Goal: Transaction & Acquisition: Register for event/course

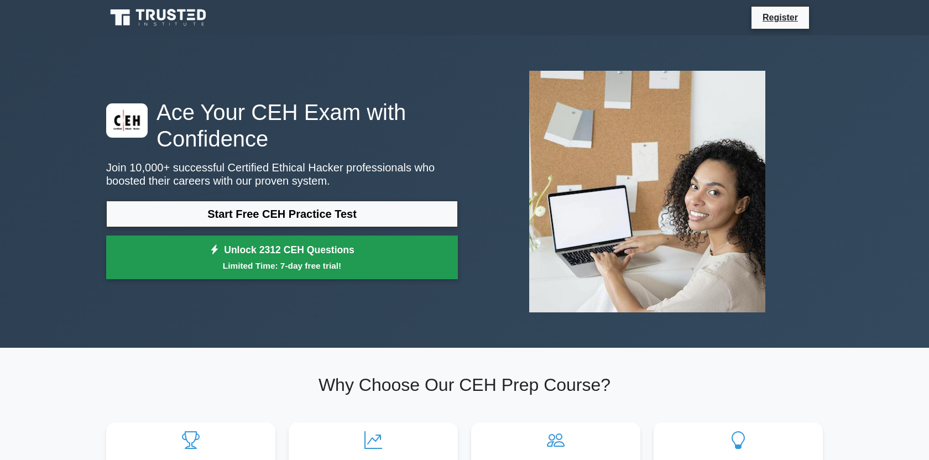
click at [255, 253] on link "Unlock 2312 CEH Questions Limited Time: 7-day free trial!" at bounding box center [282, 258] width 352 height 44
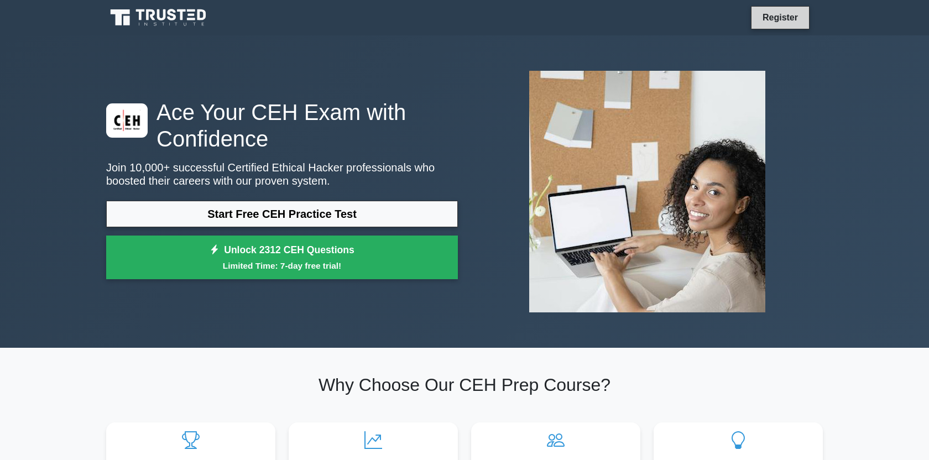
click at [791, 23] on link "Register" at bounding box center [780, 18] width 49 height 14
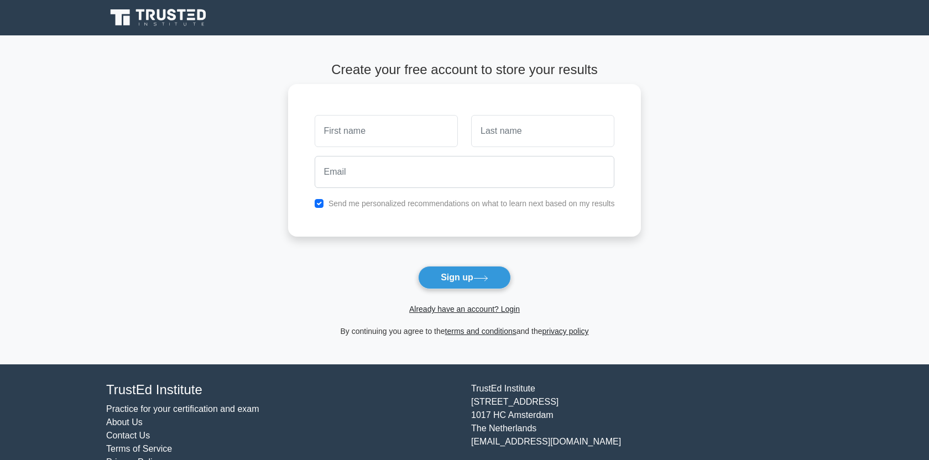
click at [385, 135] on input "text" at bounding box center [386, 131] width 143 height 32
type input "[PERSON_NAME]"
click at [491, 139] on input "text" at bounding box center [542, 131] width 143 height 32
type input "Kafi"
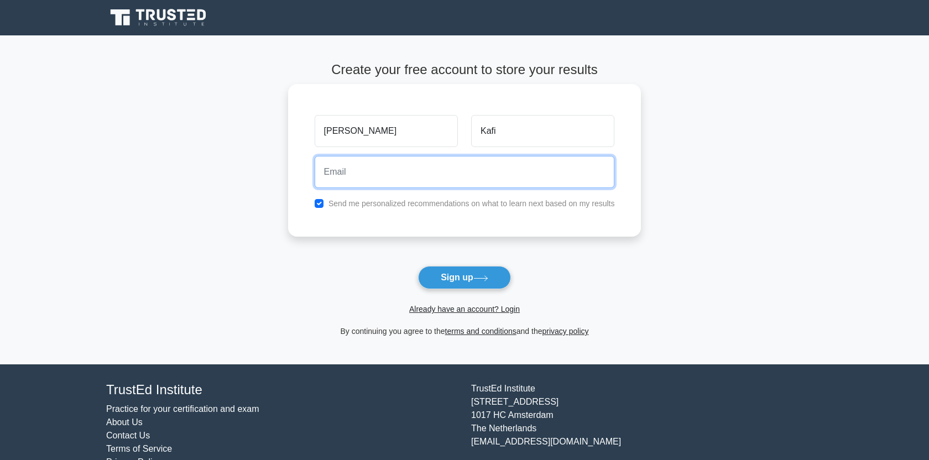
click at [485, 176] on input "email" at bounding box center [465, 172] width 300 height 32
type input "[EMAIL_ADDRESS][DOMAIN_NAME]"
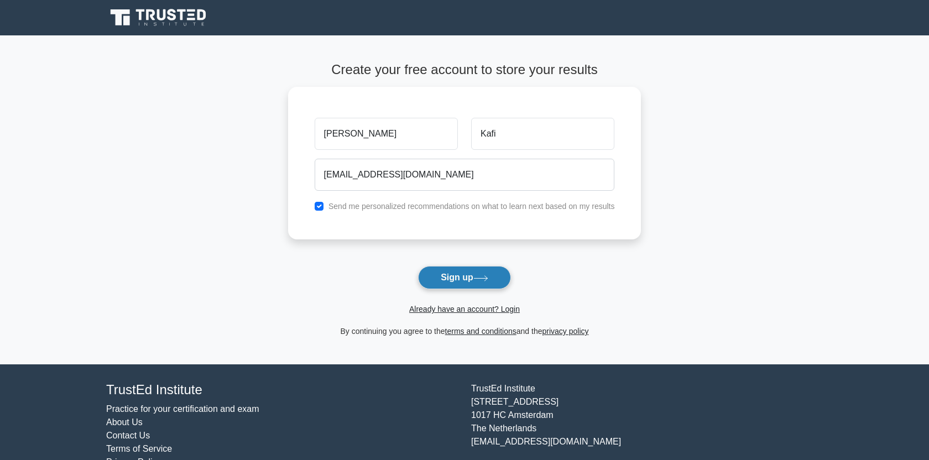
click at [464, 272] on button "Sign up" at bounding box center [464, 277] width 93 height 23
